Goal: Transaction & Acquisition: Book appointment/travel/reservation

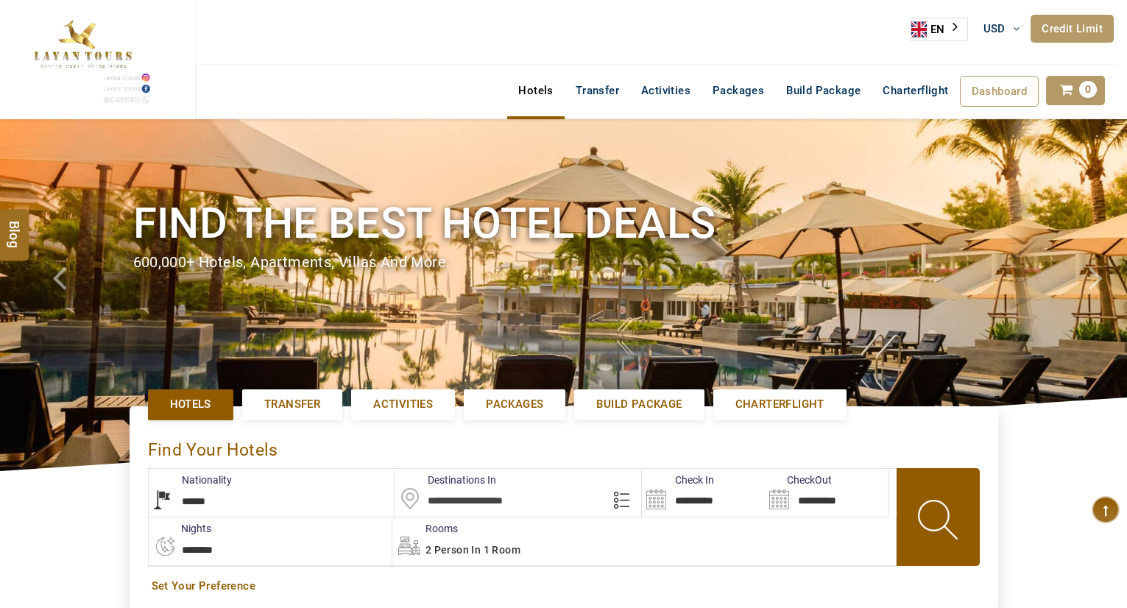
select select "******"
click at [498, 501] on input "text" at bounding box center [518, 493] width 247 height 48
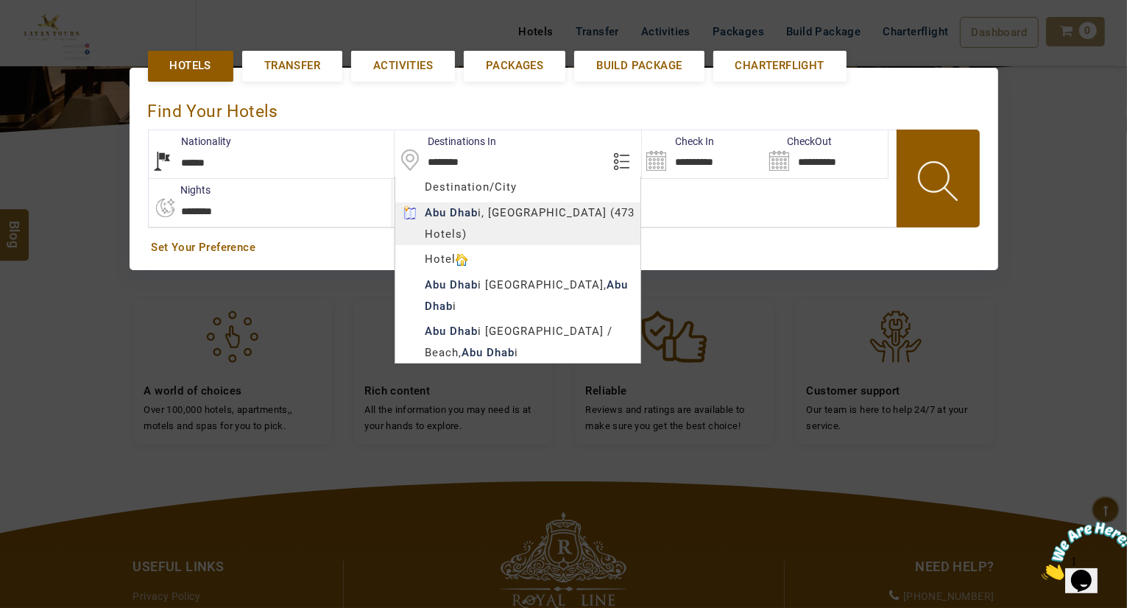
type input "*********"
click at [465, 208] on body "SHAHLA BSHARA USD AED AED EUR € USD $ INR ₹ THB ฿ IDR Rp BHD BHD TRY ₺ Credit L…" at bounding box center [563, 264] width 1127 height 1206
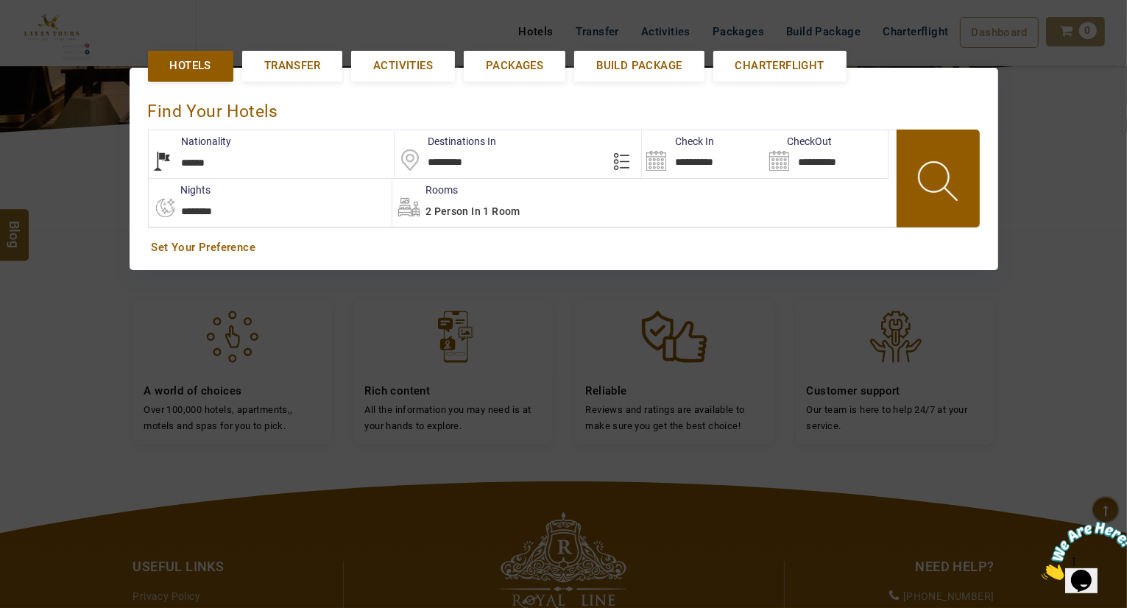
click at [714, 152] on input "**********" at bounding box center [703, 154] width 123 height 48
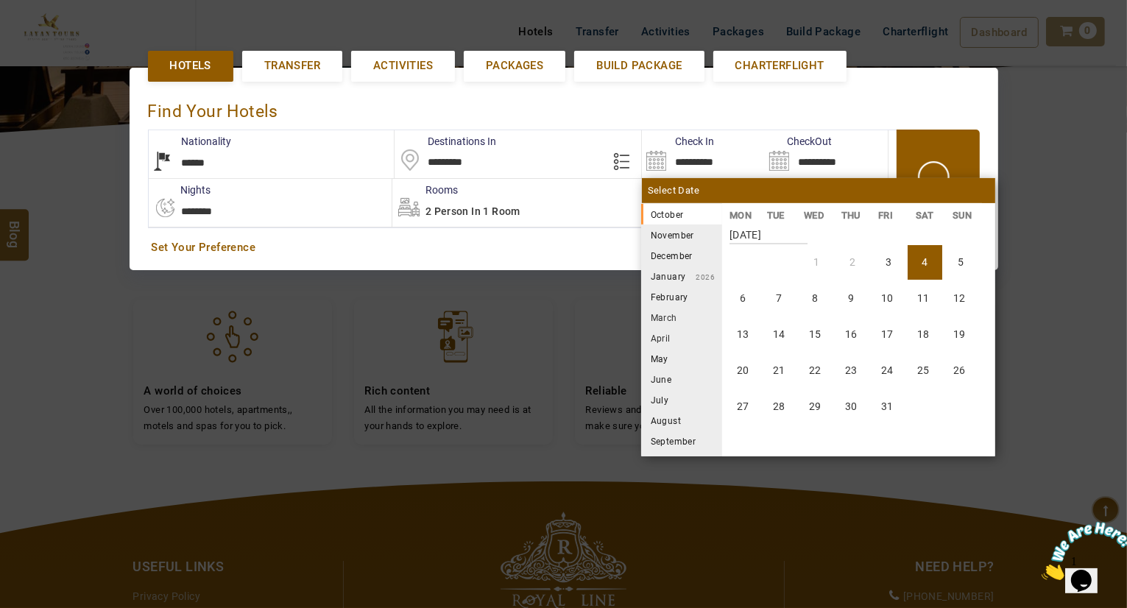
click at [663, 240] on li "November" at bounding box center [681, 235] width 81 height 21
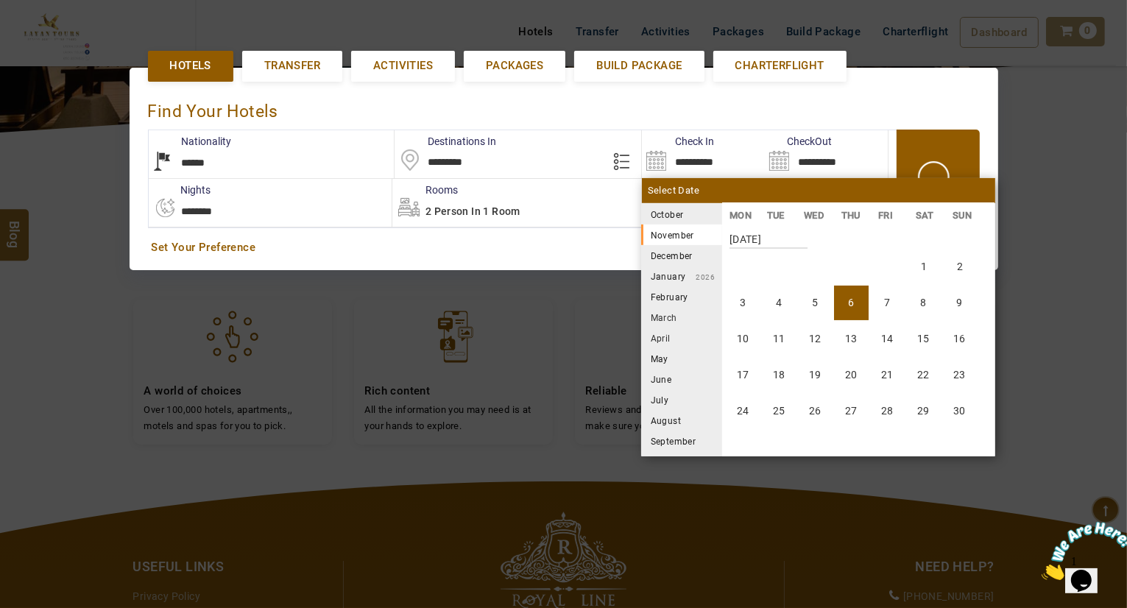
scroll to position [272, 0]
click at [893, 290] on li "7" at bounding box center [887, 298] width 35 height 35
type input "**********"
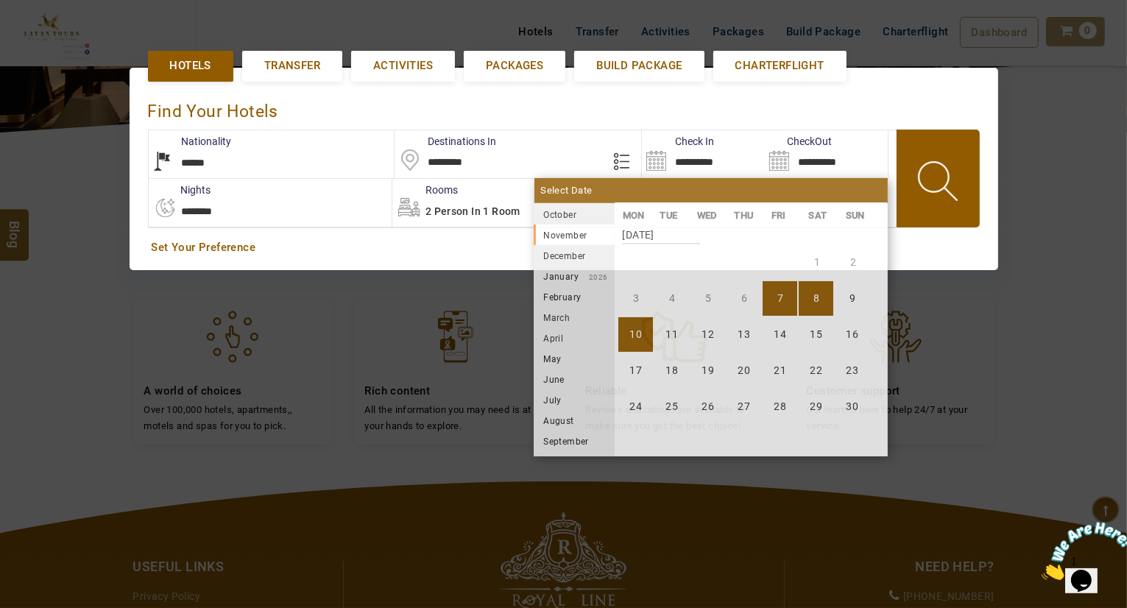
click at [635, 329] on li "10" at bounding box center [636, 334] width 35 height 35
type input "**********"
select select "*"
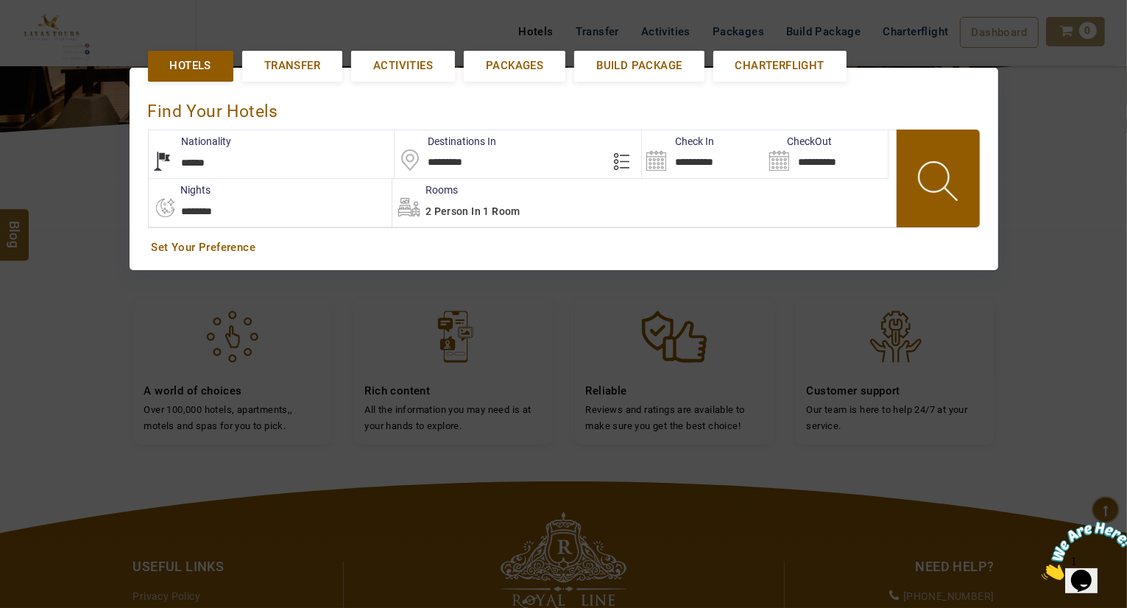
click at [483, 207] on span "2 Person in 1 Room" at bounding box center [473, 211] width 95 height 12
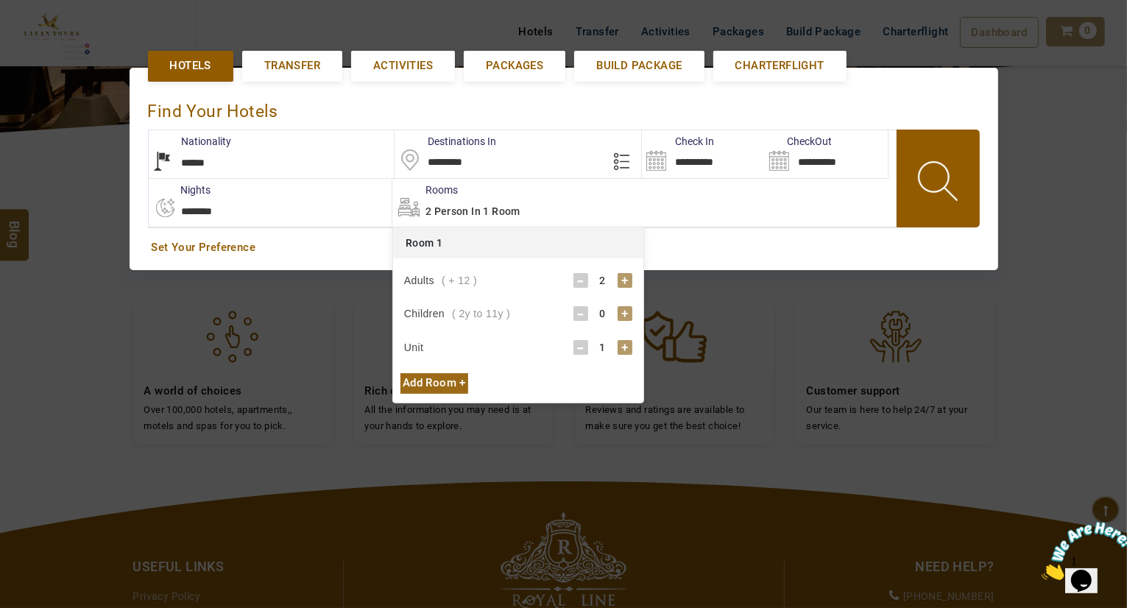
click at [621, 313] on div "+" at bounding box center [625, 313] width 15 height 15
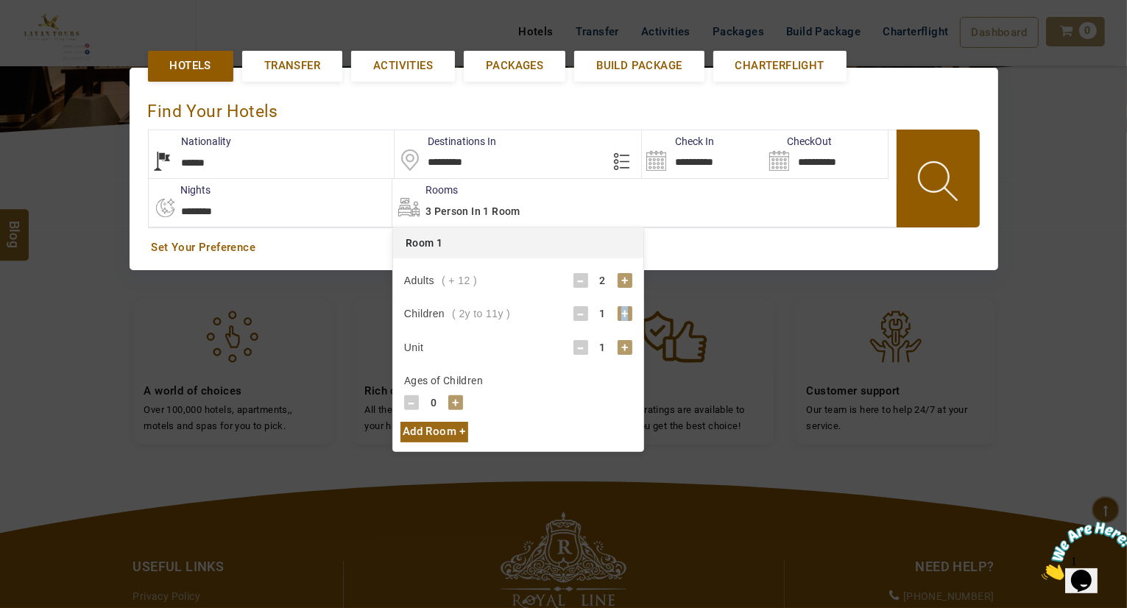
click at [621, 313] on div "+" at bounding box center [625, 313] width 15 height 15
click at [451, 398] on div "+" at bounding box center [455, 402] width 15 height 15
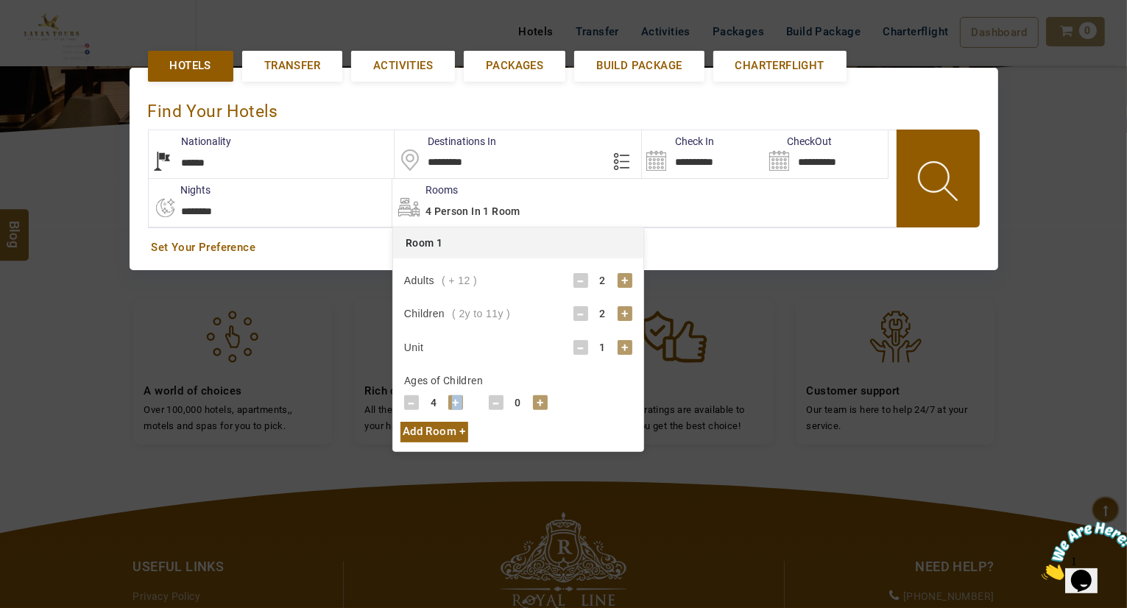
click at [451, 398] on div "+" at bounding box center [455, 402] width 15 height 15
click at [539, 396] on div "+" at bounding box center [540, 402] width 15 height 15
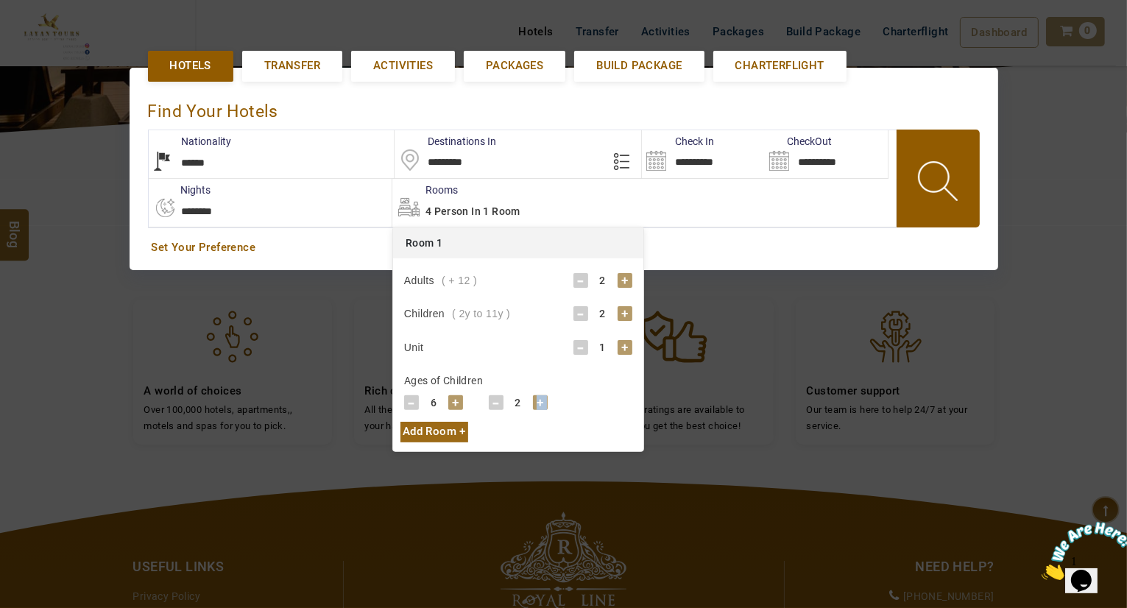
click at [539, 396] on div "+" at bounding box center [540, 402] width 15 height 15
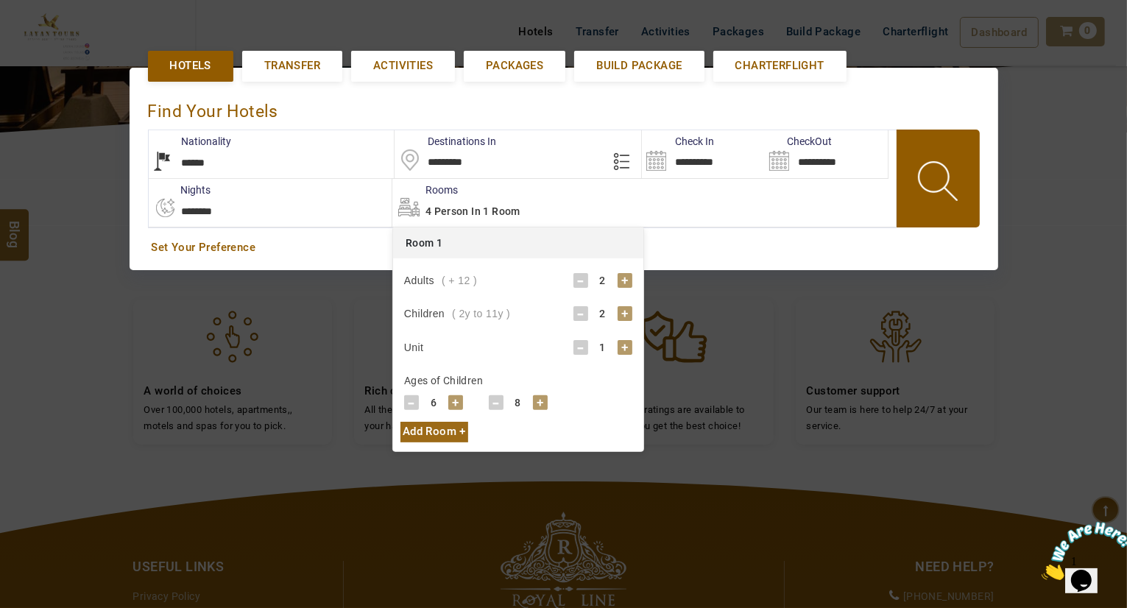
click at [539, 396] on div "+" at bounding box center [540, 402] width 15 height 15
click at [950, 182] on span at bounding box center [939, 183] width 66 height 73
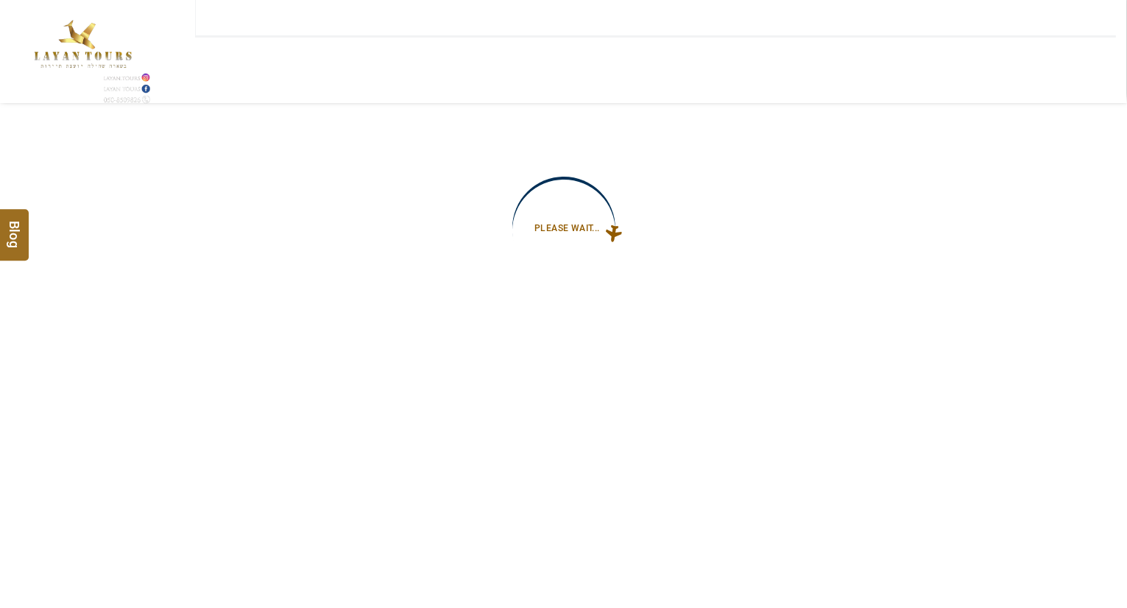
type input "**********"
select select "*"
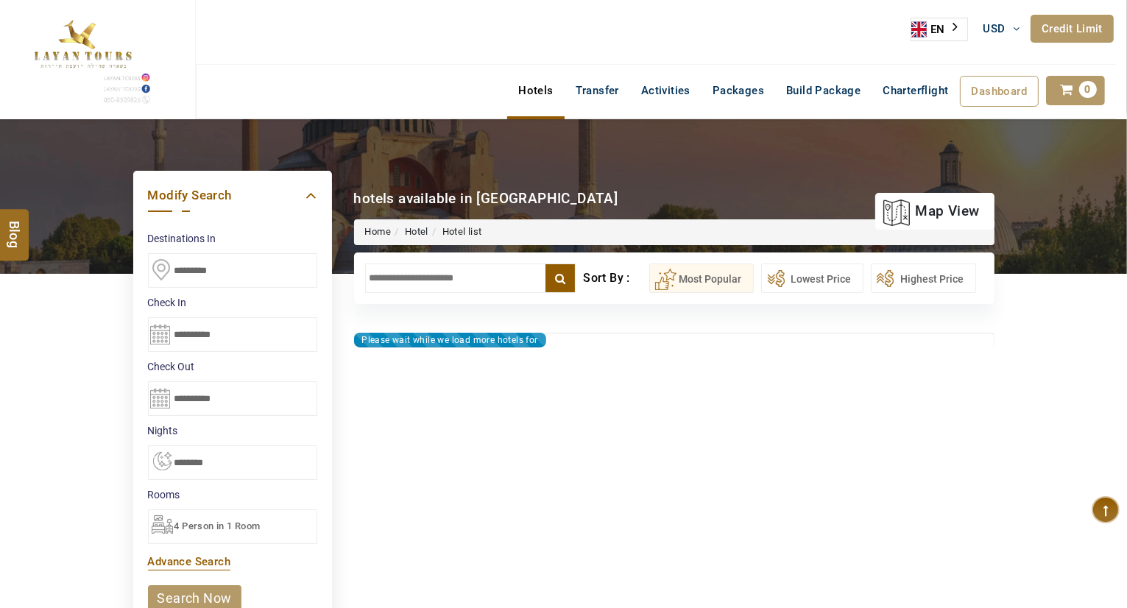
type input "**********"
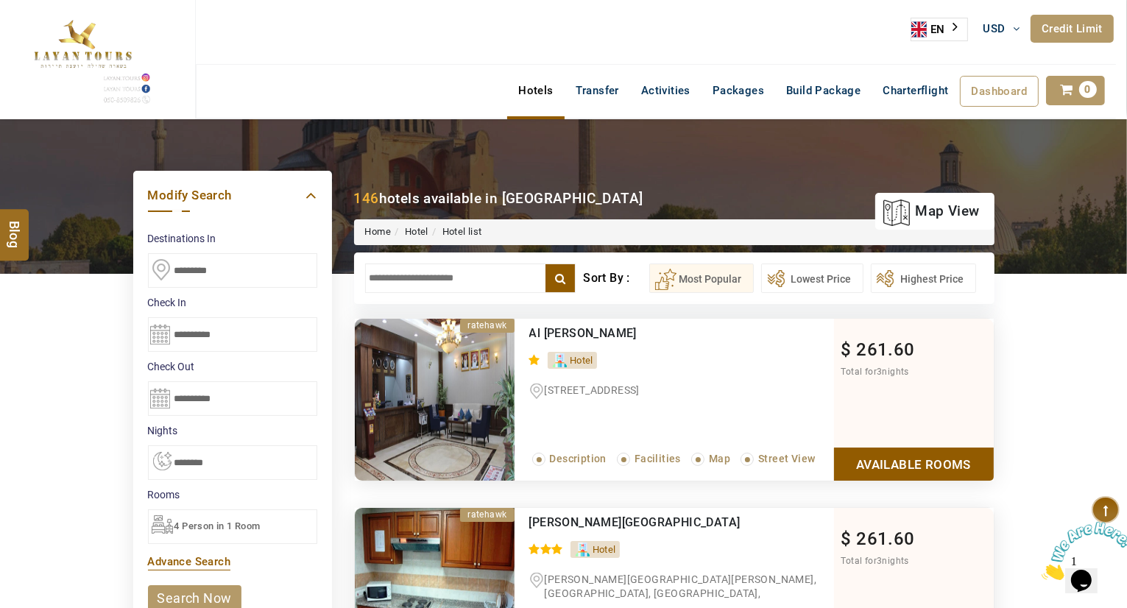
click at [423, 280] on input "text" at bounding box center [470, 278] width 211 height 29
click at [437, 277] on input "text" at bounding box center [470, 278] width 211 height 29
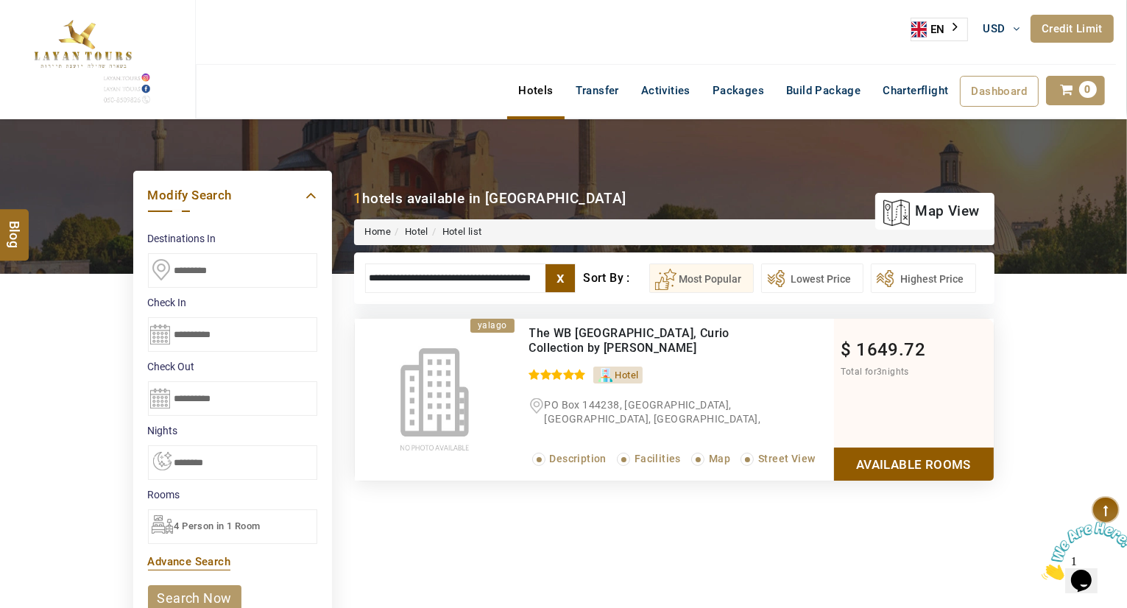
type input "**********"
click at [911, 454] on link "Available Rooms" at bounding box center [914, 464] width 160 height 33
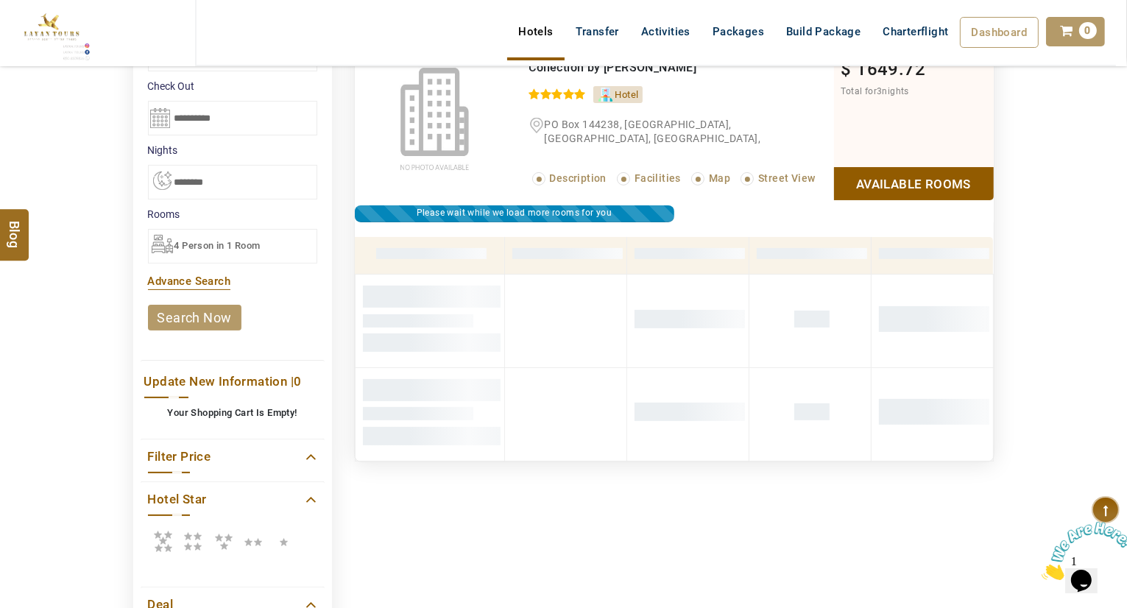
drag, startPoint x: 1127, startPoint y: 195, endPoint x: 1130, endPoint y: 152, distance: 43.6
click at [1127, 152] on html "[PERSON_NAME] USD AED AED EUR € USD $ INR ₹ THB ฿ IDR Rp BHD BHD TRY ₺ Credit L…" at bounding box center [563, 511] width 1127 height 1584
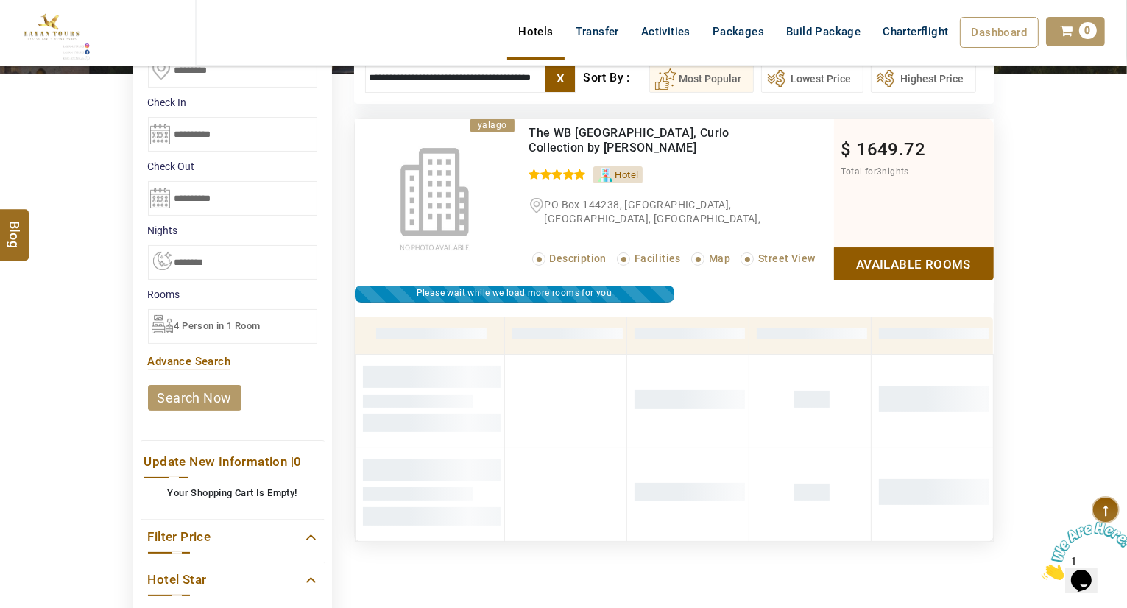
scroll to position [202, 0]
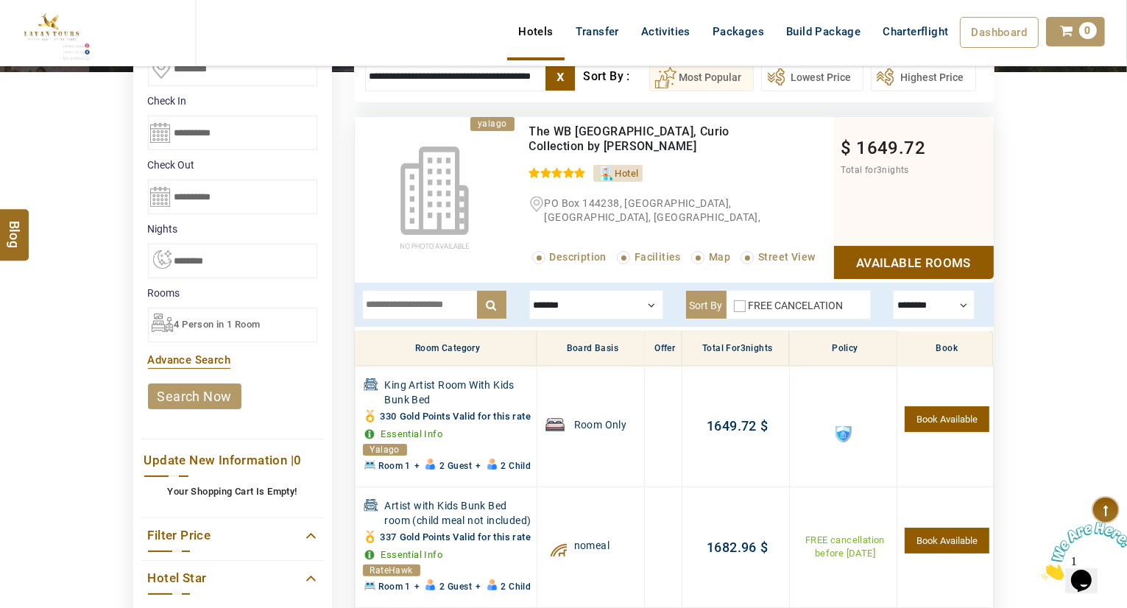
click at [586, 306] on div at bounding box center [596, 304] width 134 height 29
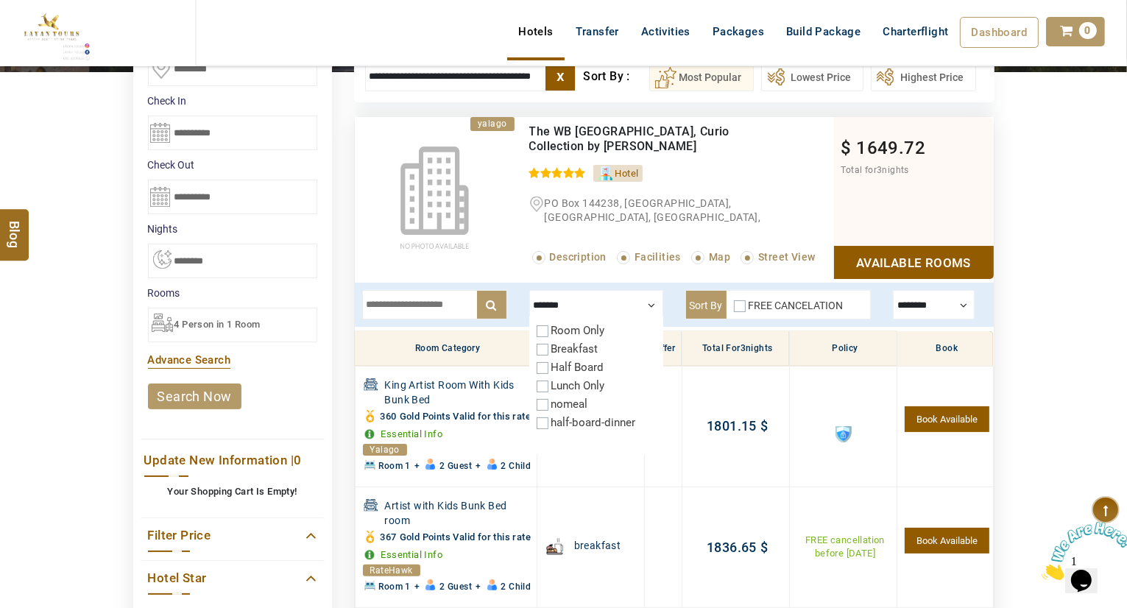
click at [595, 306] on div at bounding box center [596, 304] width 134 height 29
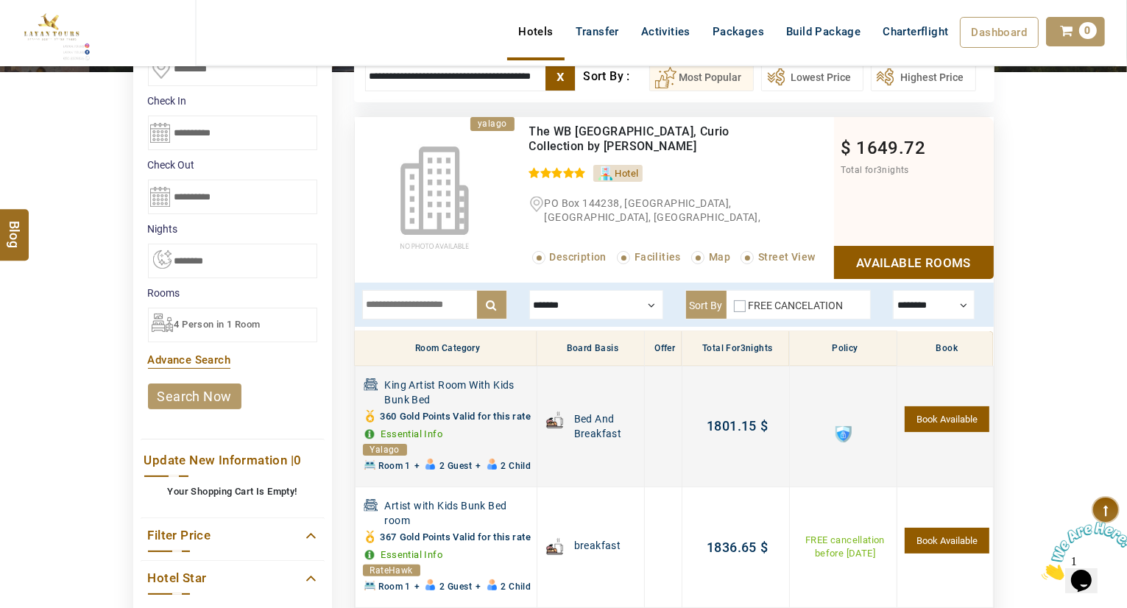
click at [404, 440] on link "Essential Info" at bounding box center [412, 434] width 62 height 11
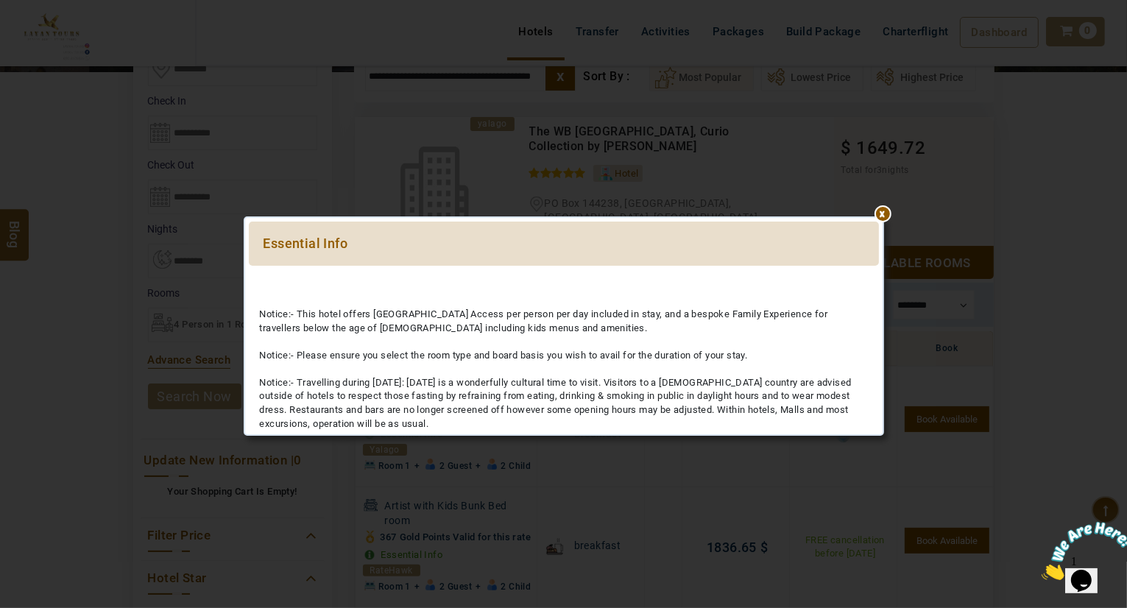
click at [879, 273] on div at bounding box center [564, 273] width 630 height 0
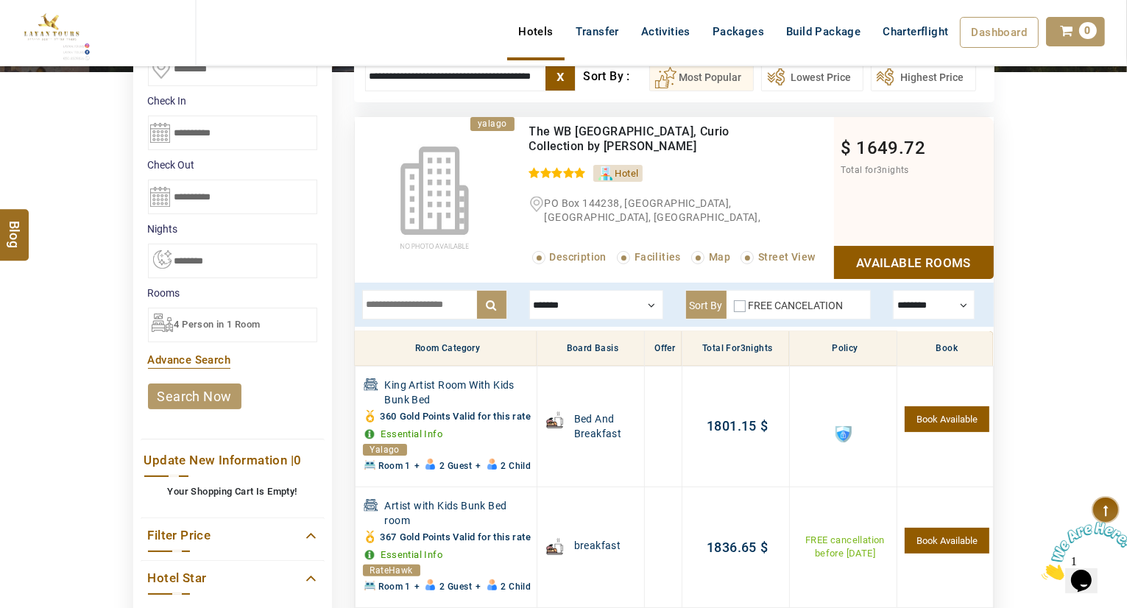
click at [920, 309] on div at bounding box center [934, 304] width 82 height 29
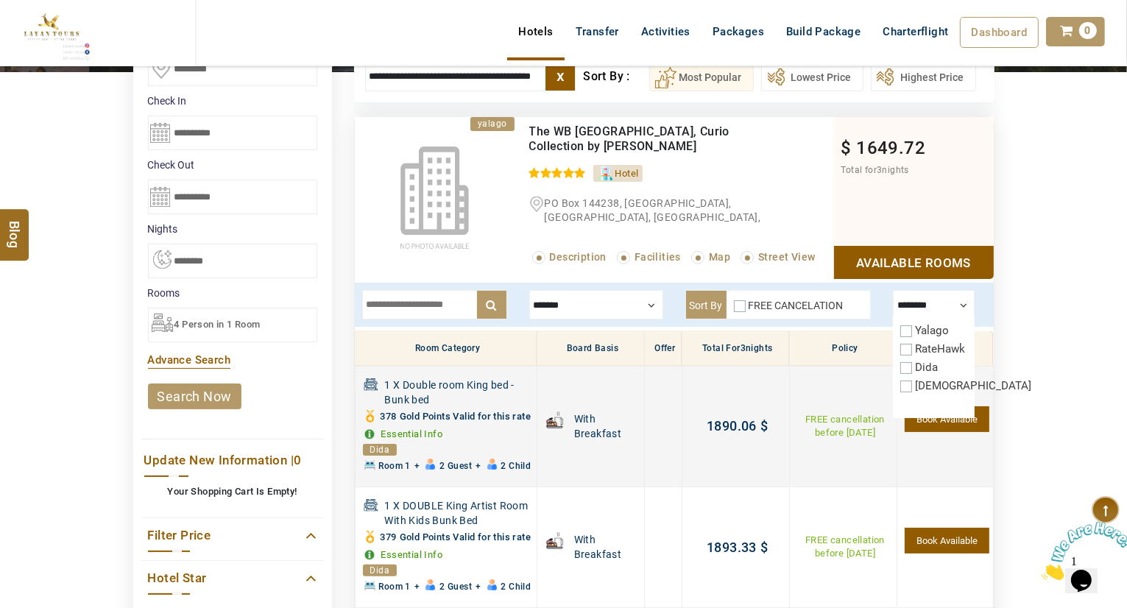
click at [418, 440] on link "Essential Info" at bounding box center [412, 434] width 62 height 11
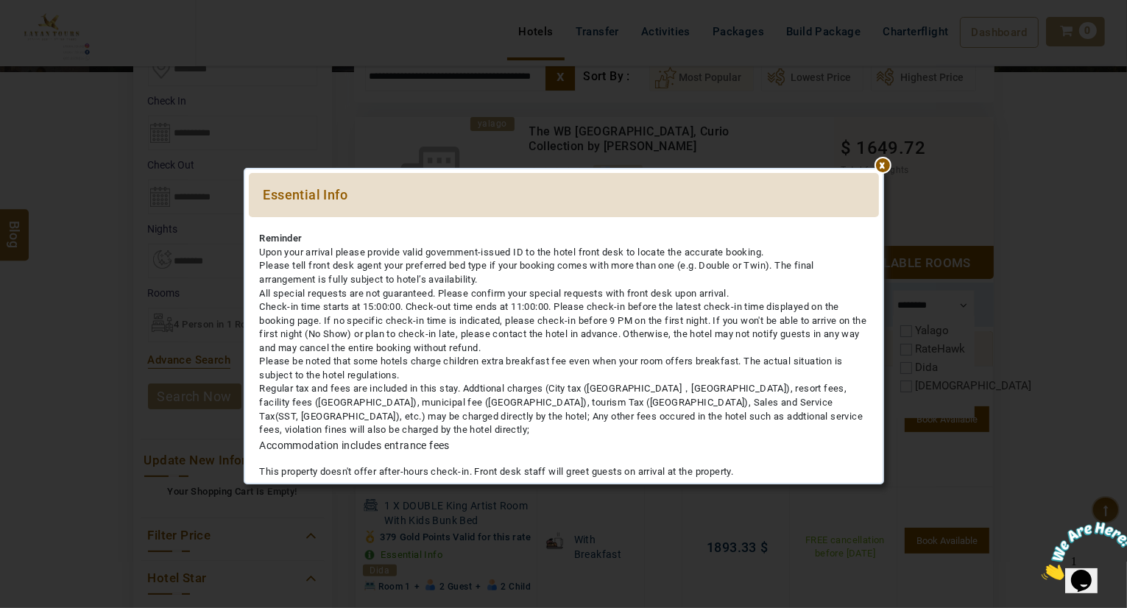
click at [350, 394] on li "Regular tax and fees are included in this stay. Addtional charges (City tax ([G…" at bounding box center [564, 409] width 608 height 54
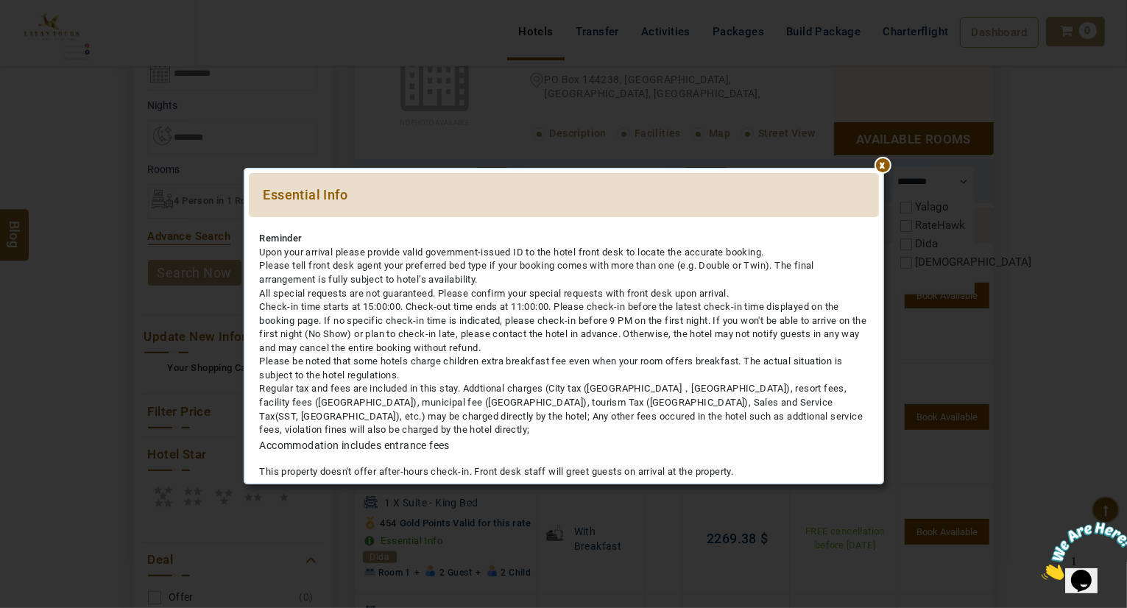
scroll to position [378, 0]
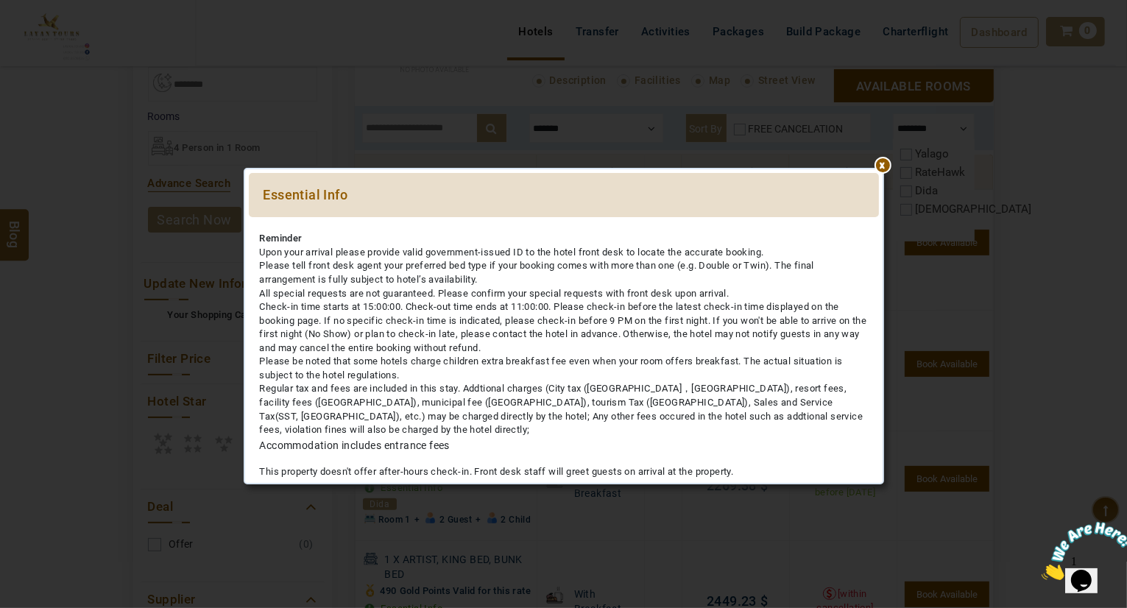
click at [878, 225] on div at bounding box center [564, 225] width 630 height 0
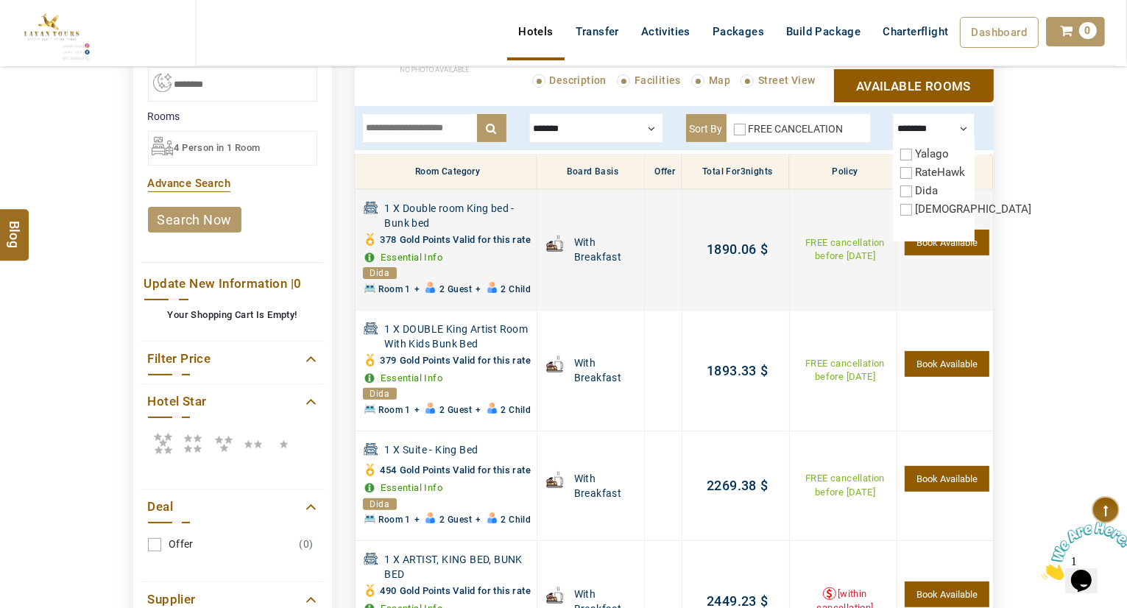
click at [418, 263] on link "Essential Info" at bounding box center [412, 257] width 62 height 11
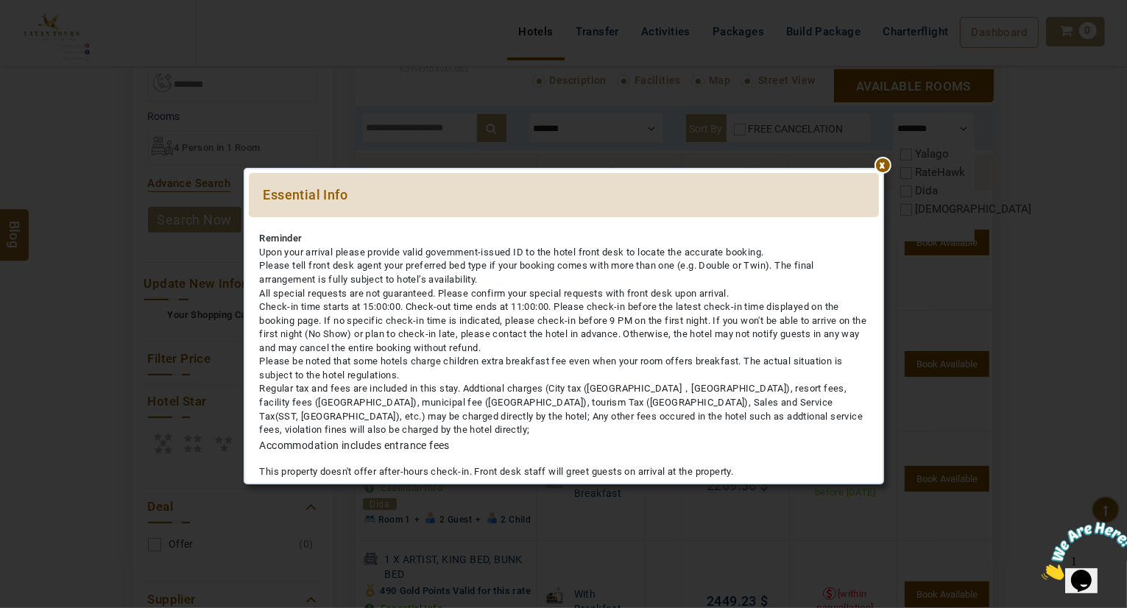
click at [879, 225] on div at bounding box center [564, 225] width 630 height 0
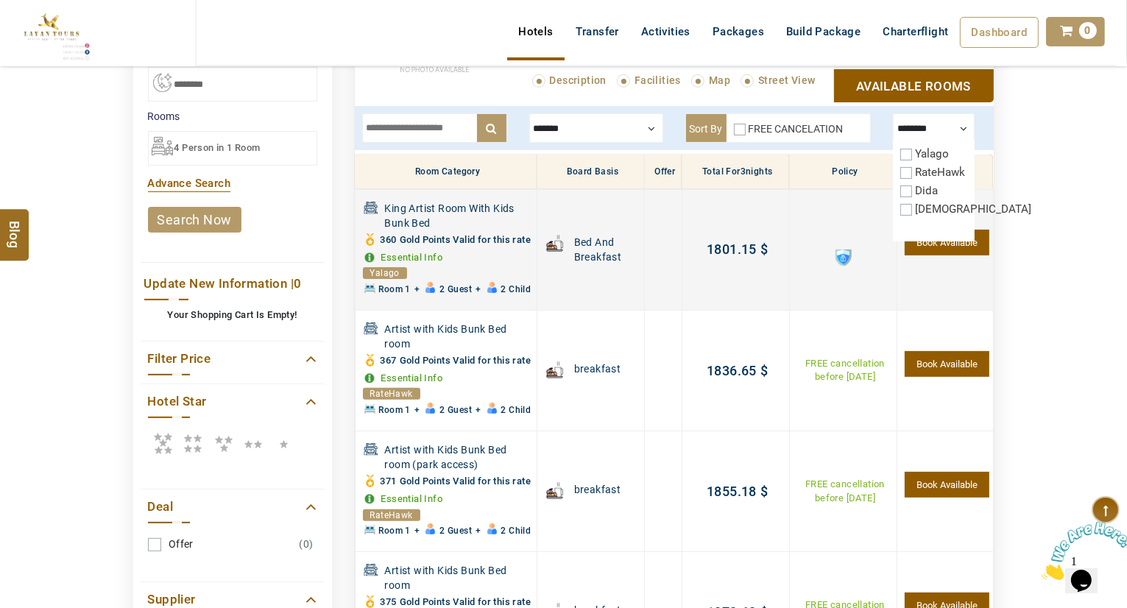
click at [840, 260] on span at bounding box center [844, 258] width 16 height 16
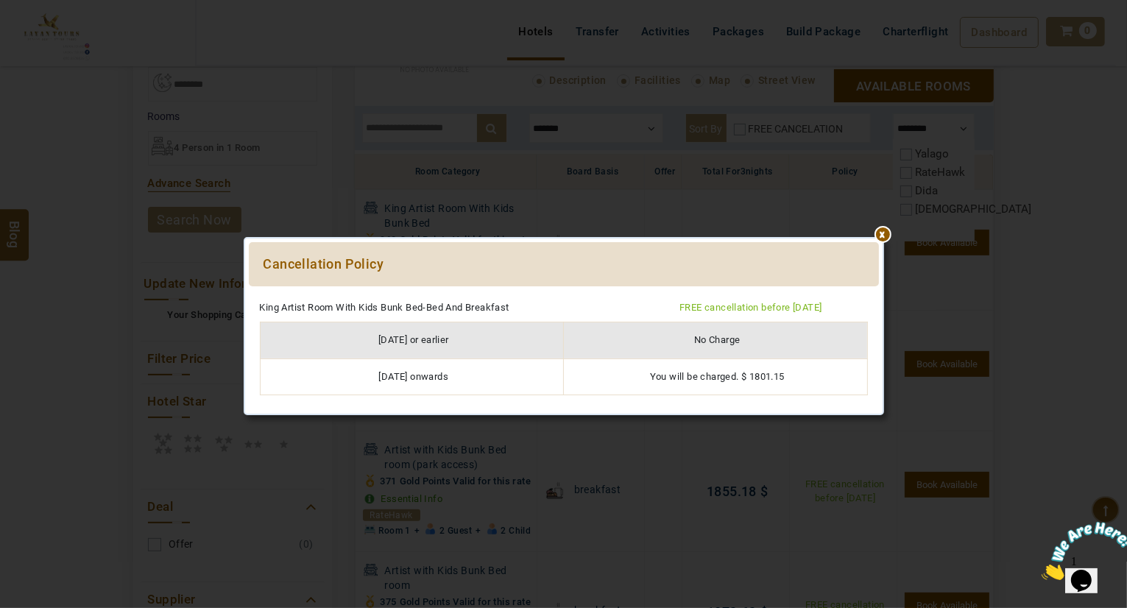
click at [879, 294] on div at bounding box center [564, 294] width 630 height 0
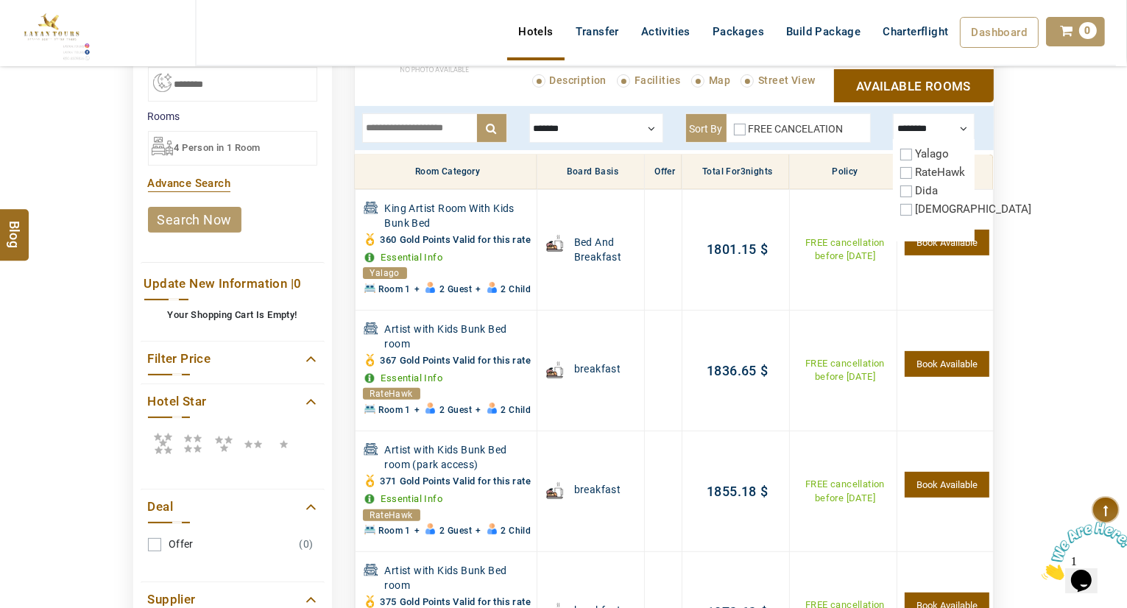
click at [1102, 232] on div "DESTINATION + Add Destination Nationality [GEOGRAPHIC_DATA] [DEMOGRAPHIC_DATA] …" at bounding box center [563, 308] width 1127 height 1135
click at [948, 121] on div at bounding box center [934, 127] width 82 height 29
